Goal: Task Accomplishment & Management: Manage account settings

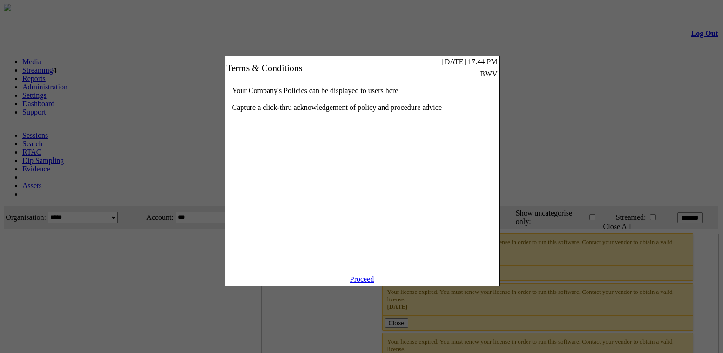
click at [380, 275] on div "Your Company's Policies can be displayed to users here Capture a click-thru ack…" at bounding box center [362, 178] width 274 height 196
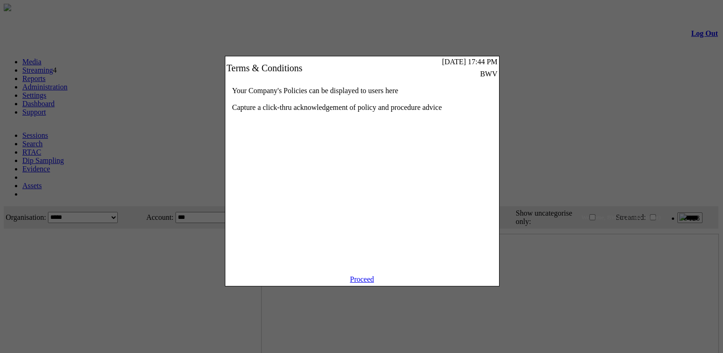
click at [372, 283] on link "Proceed" at bounding box center [362, 279] width 24 height 8
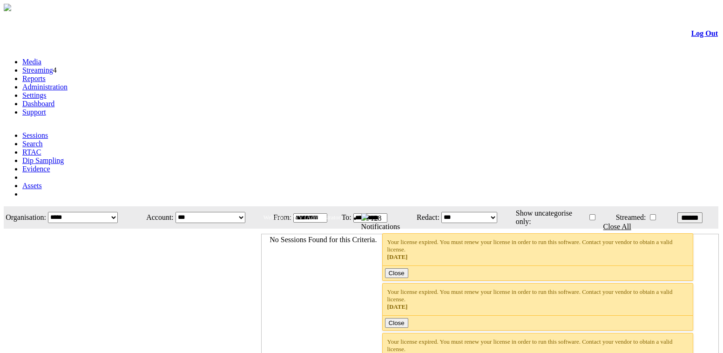
click at [68, 83] on link "Administration" at bounding box center [44, 87] width 45 height 8
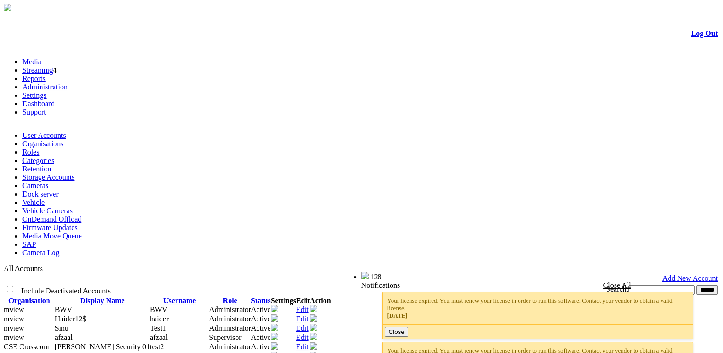
click at [209, 314] on td "haider" at bounding box center [179, 318] width 59 height 9
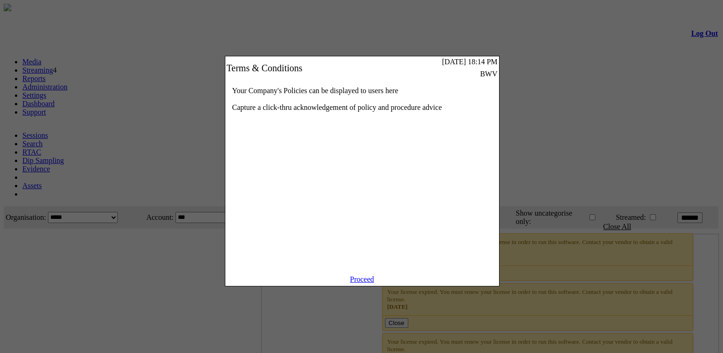
drag, startPoint x: 346, startPoint y: 290, endPoint x: 352, endPoint y: 290, distance: 6.1
click at [350, 283] on link "Proceed" at bounding box center [362, 279] width 24 height 8
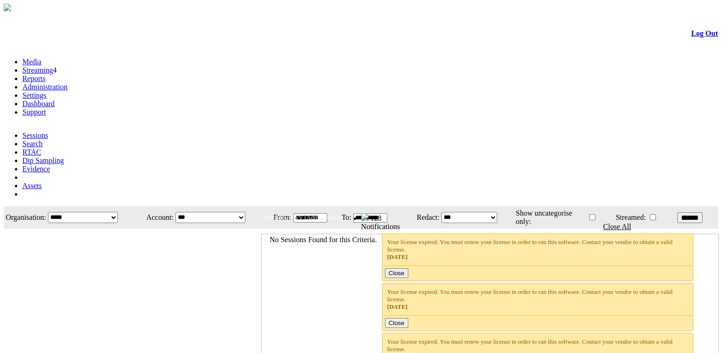
click at [68, 83] on link "Administration" at bounding box center [44, 87] width 45 height 8
